Goal: Task Accomplishment & Management: Manage account settings

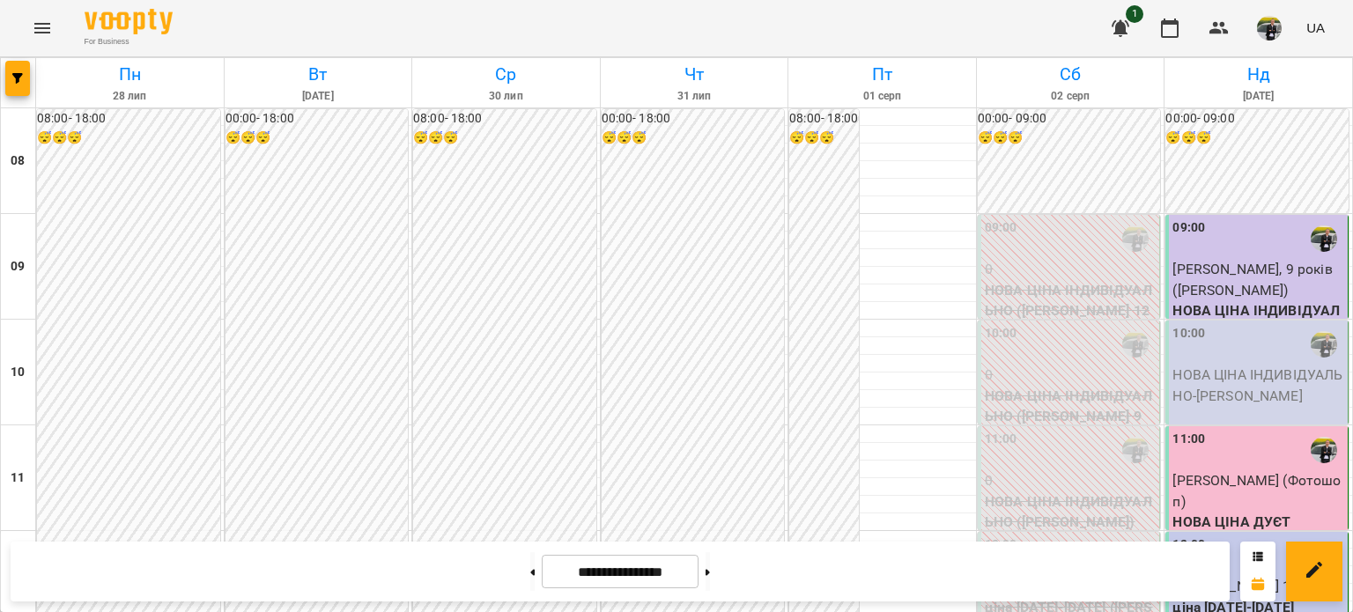
scroll to position [969, 0]
click at [710, 573] on button at bounding box center [708, 571] width 4 height 39
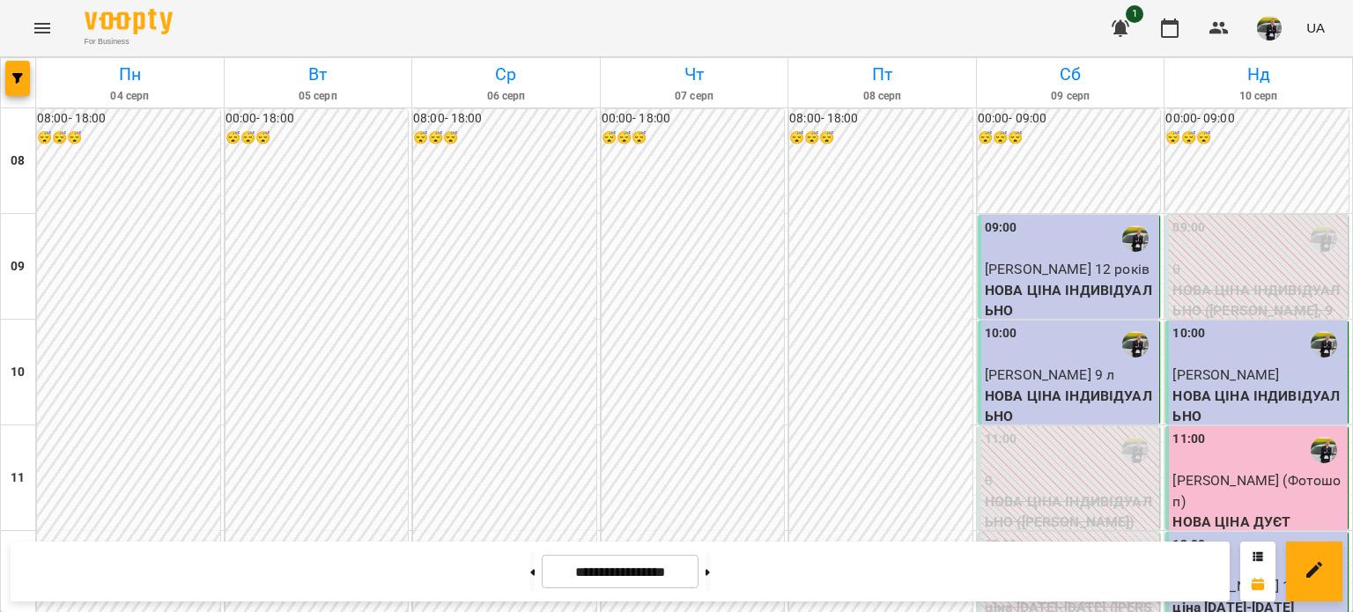
scroll to position [1145, 0]
click at [710, 566] on button at bounding box center [708, 571] width 4 height 39
type input "**********"
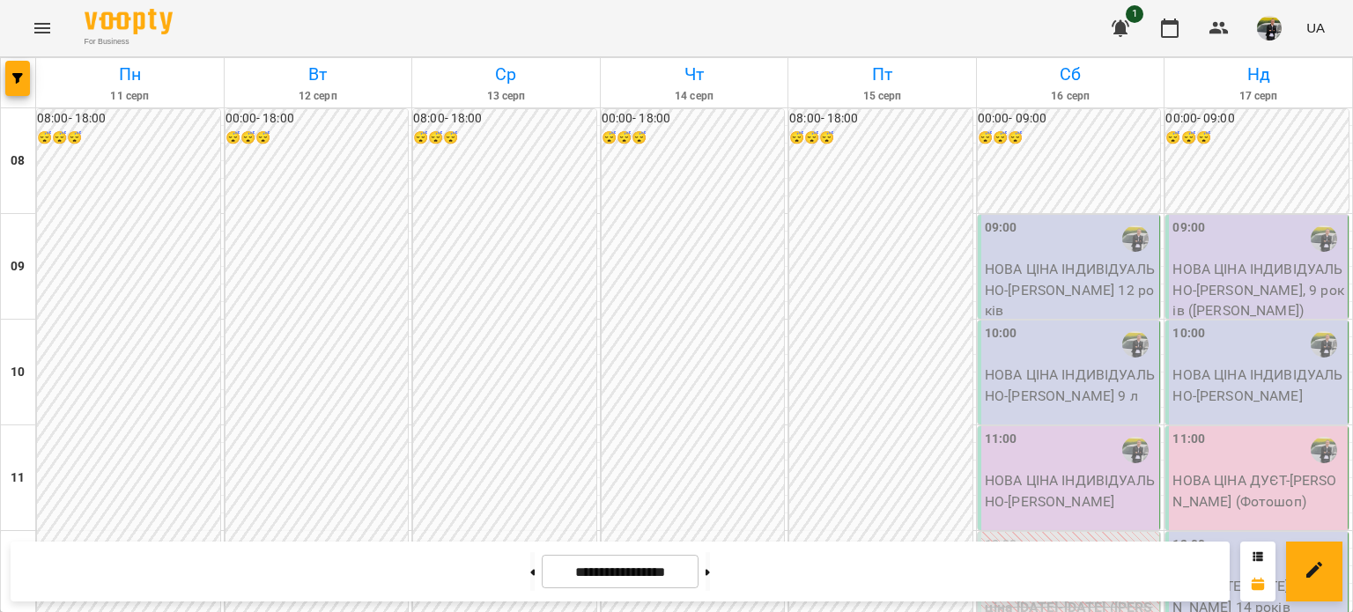
scroll to position [969, 0]
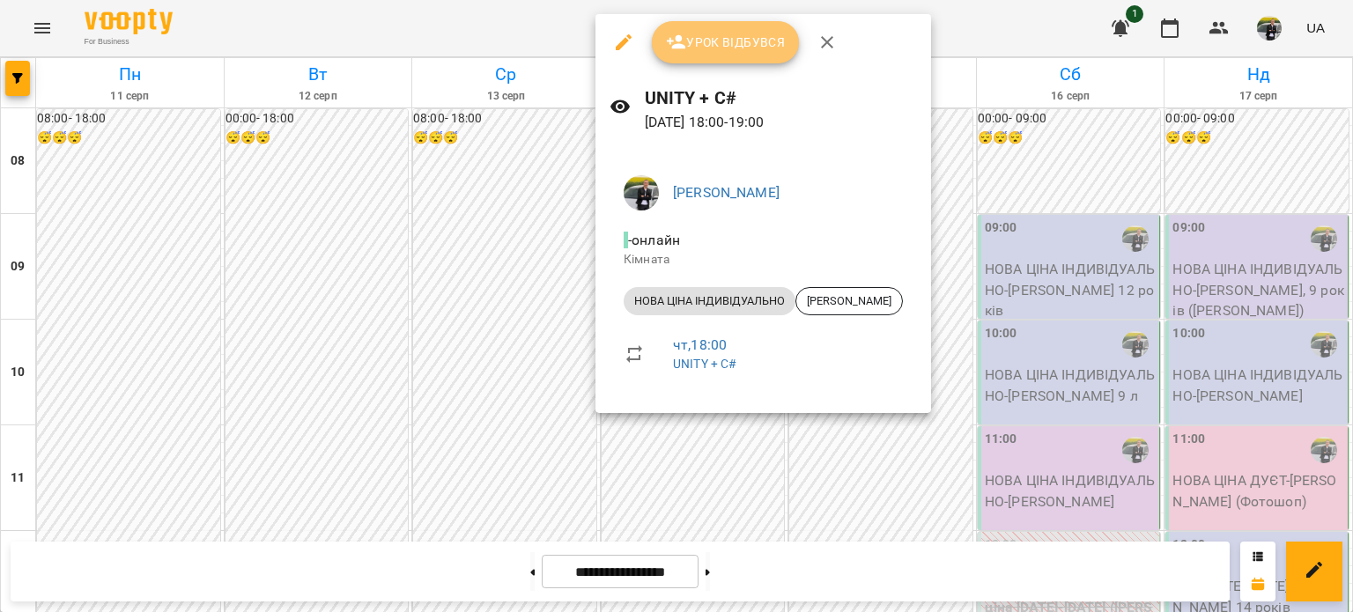
click at [708, 49] on span "Урок відбувся" at bounding box center [726, 42] width 120 height 21
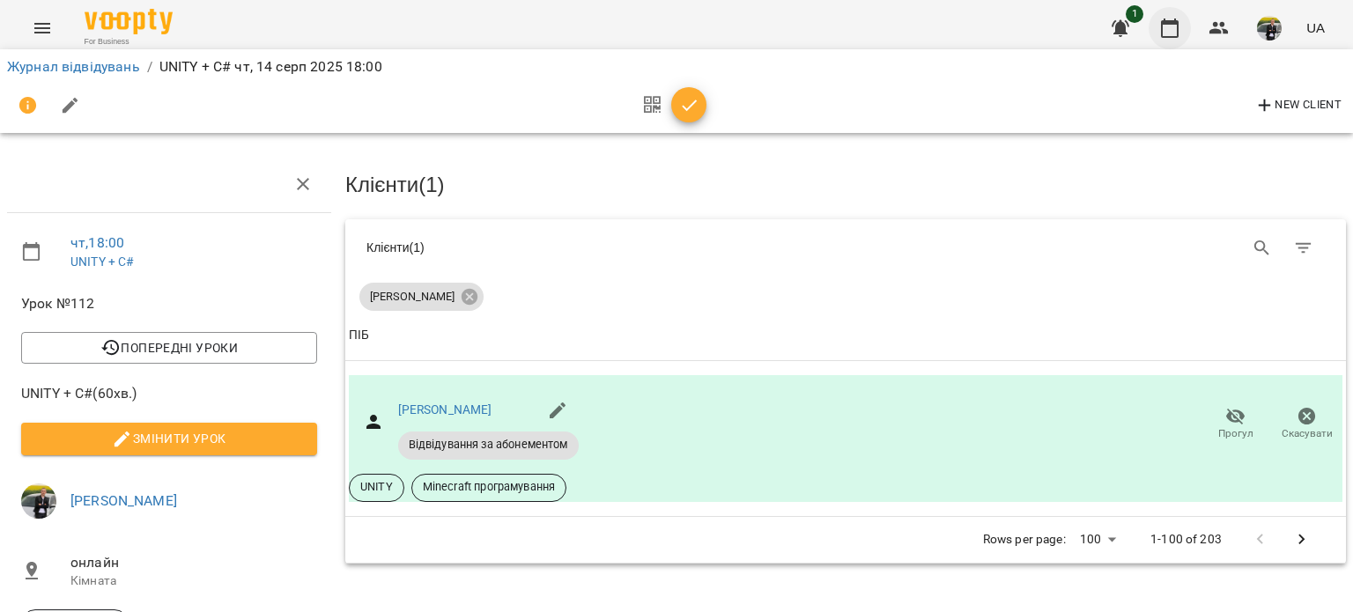
click at [1179, 21] on icon "button" at bounding box center [1170, 27] width 18 height 19
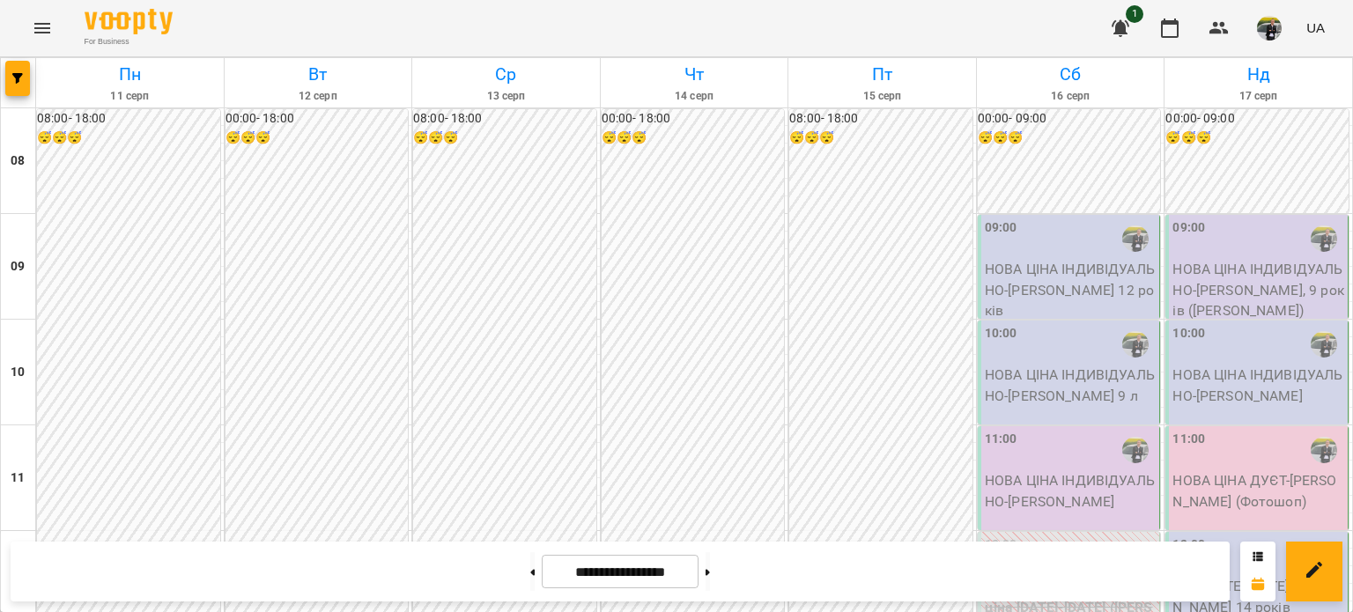
scroll to position [969, 0]
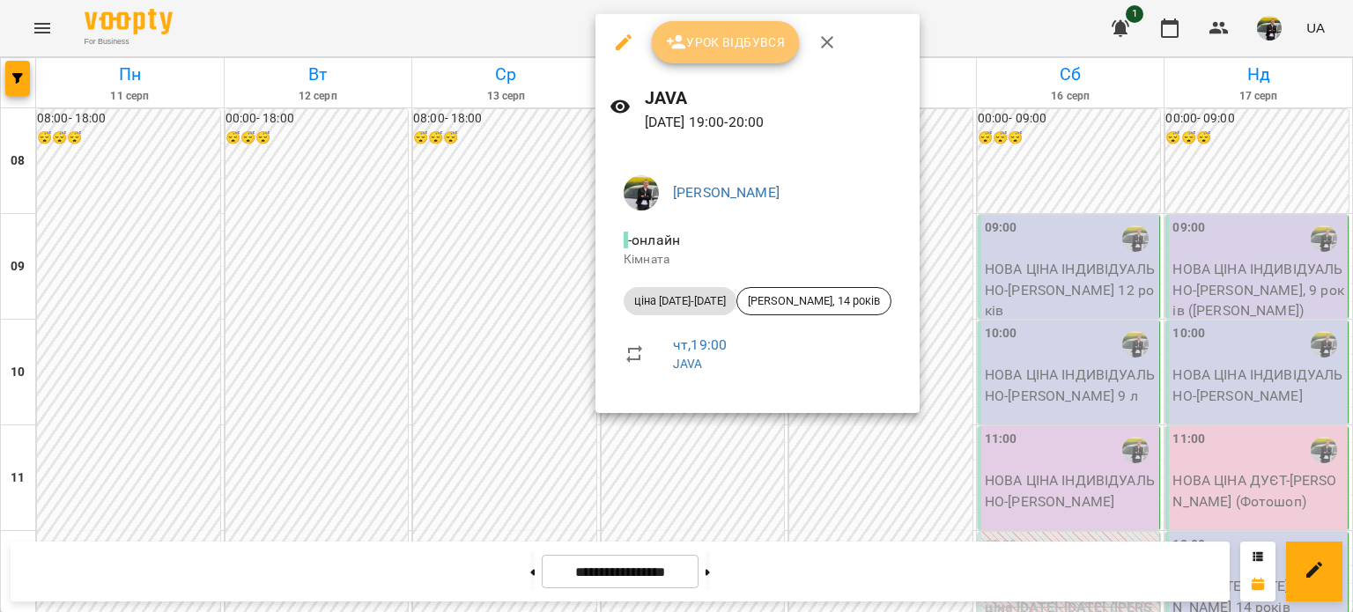
click at [722, 55] on button "Урок відбувся" at bounding box center [726, 42] width 148 height 42
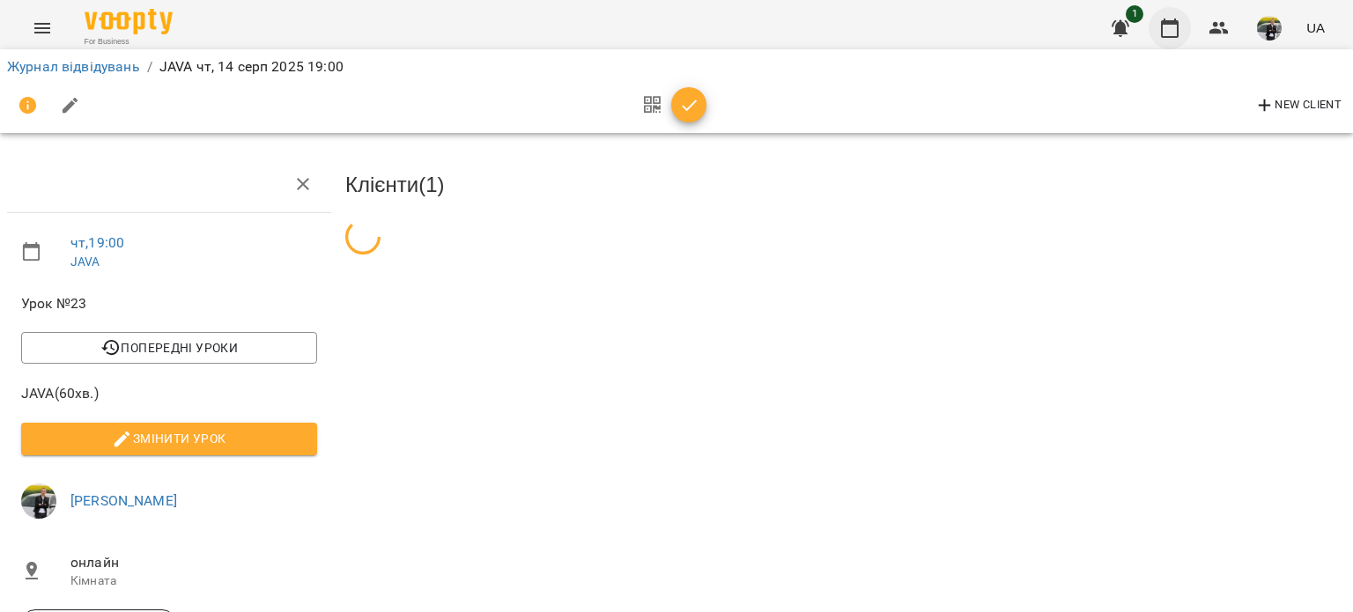
click at [1179, 10] on div "1 UA" at bounding box center [1215, 28] width 233 height 46
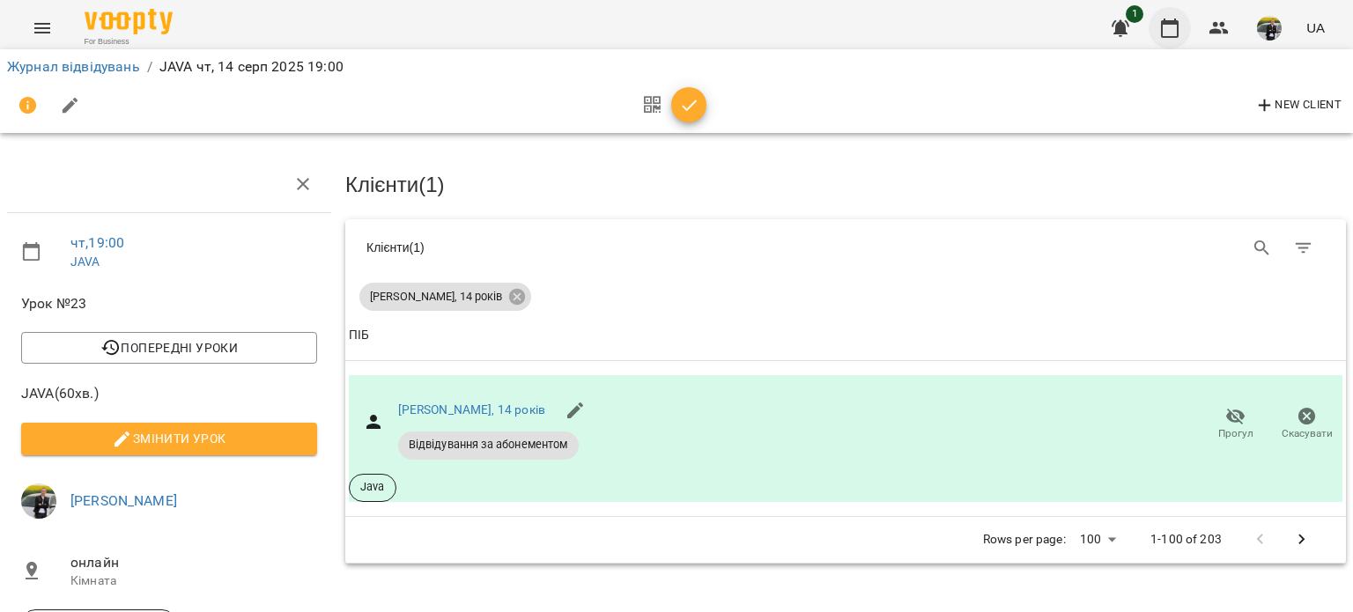
click at [1165, 22] on icon "button" at bounding box center [1170, 27] width 18 height 19
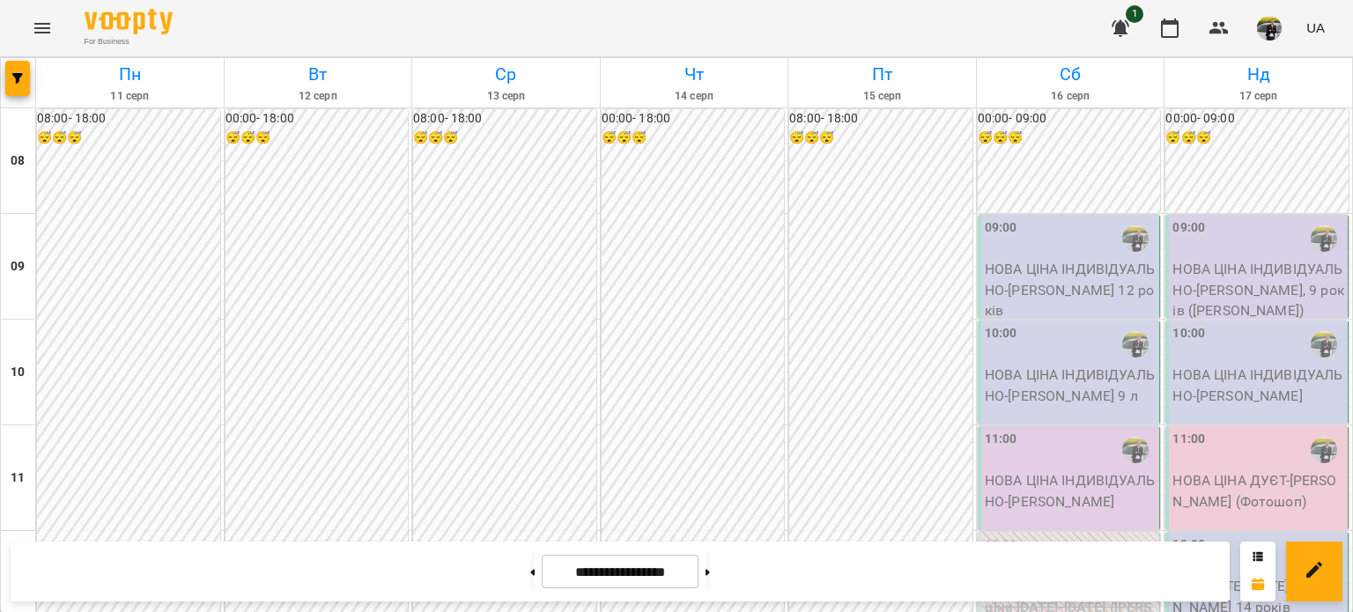
scroll to position [1057, 0]
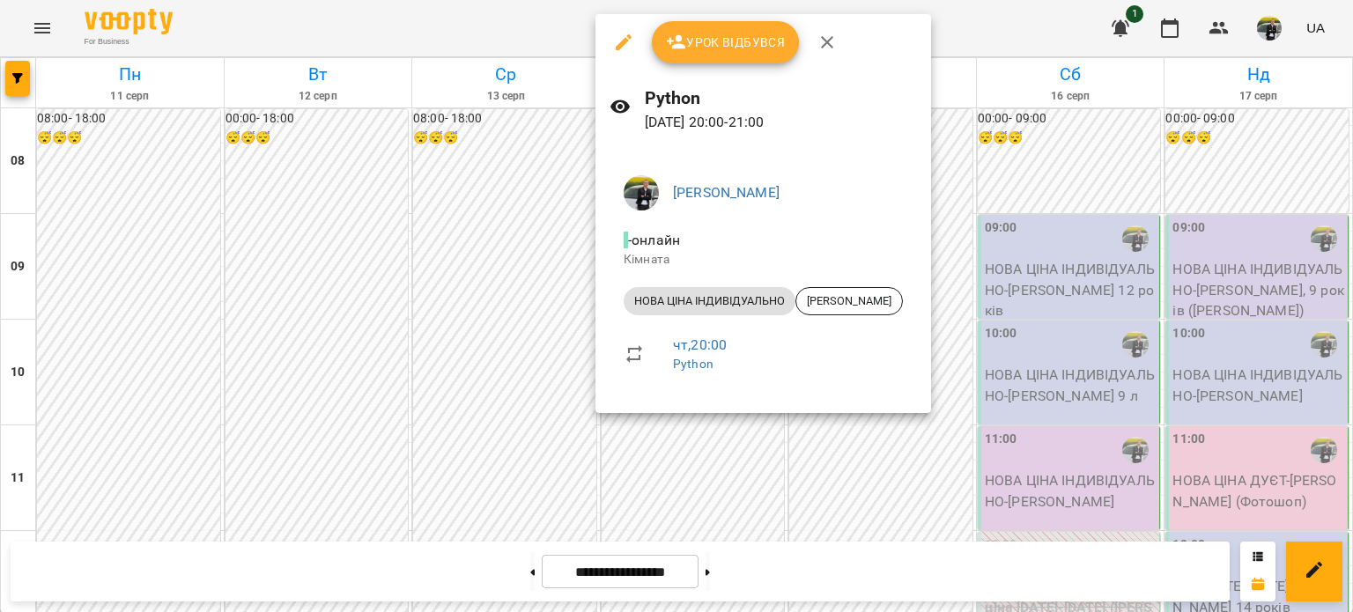
click at [728, 52] on span "Урок відбувся" at bounding box center [726, 42] width 120 height 21
